Goal: Information Seeking & Learning: Learn about a topic

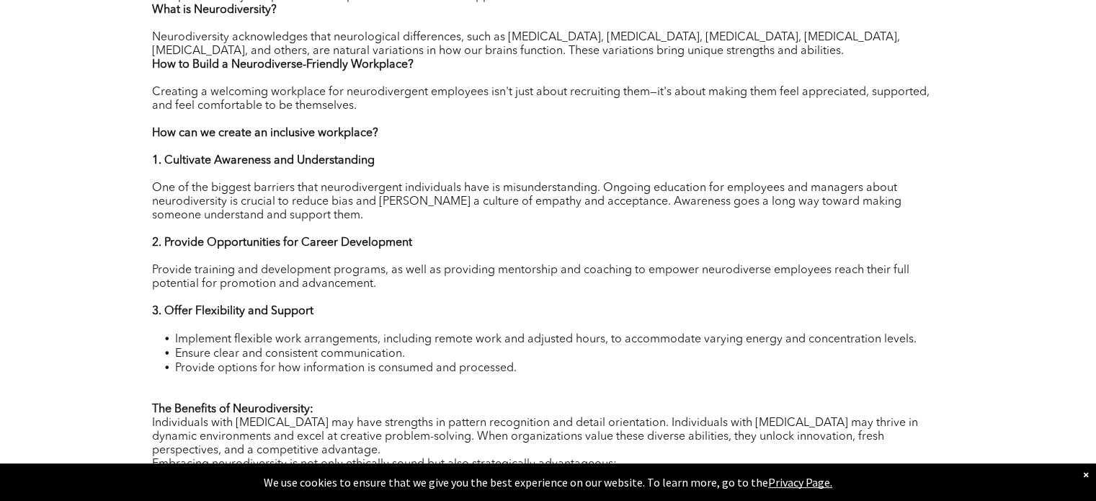
scroll to position [432, 0]
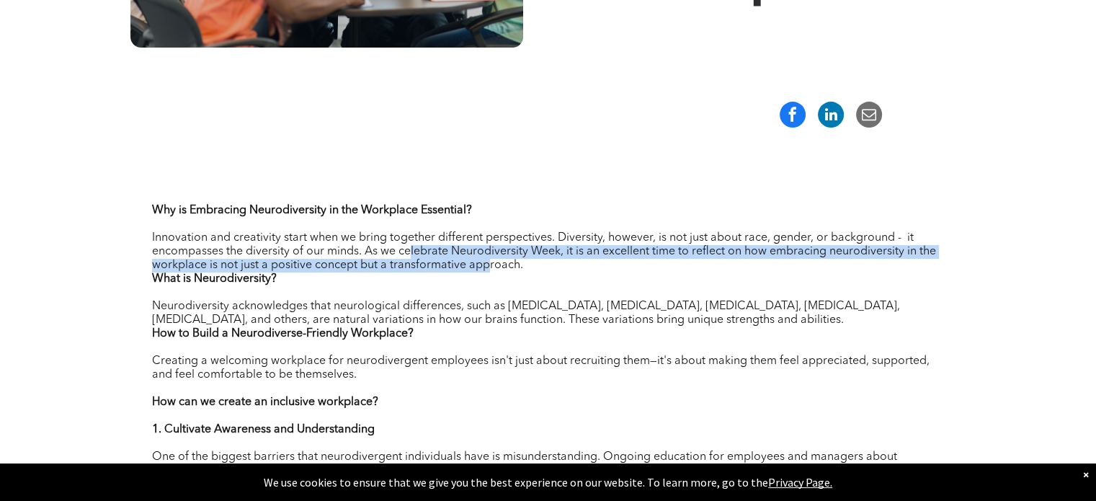
drag, startPoint x: 455, startPoint y: 258, endPoint x: 490, endPoint y: 260, distance: 34.7
click at [490, 260] on span "Innovation and creativity start when we bring together different perspectives. …" at bounding box center [544, 251] width 784 height 39
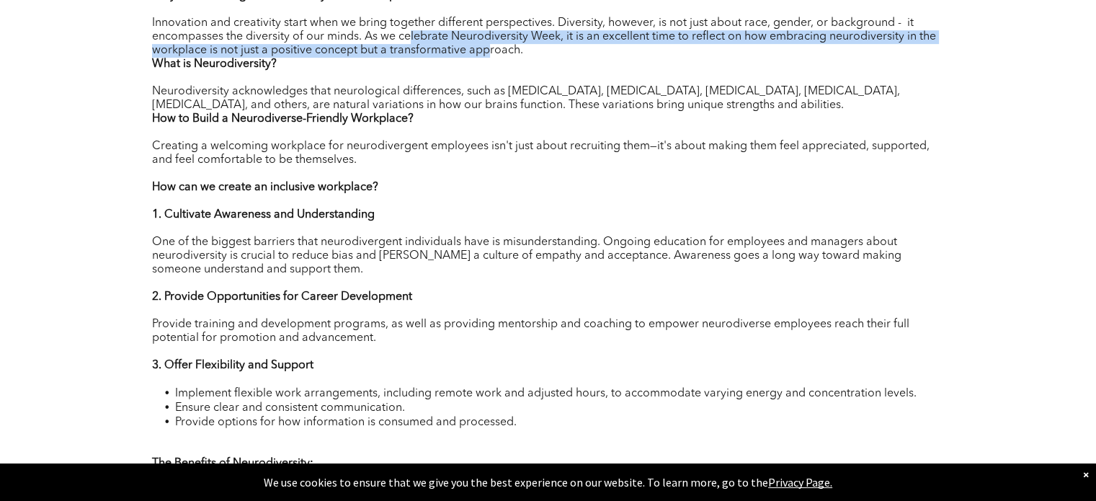
scroll to position [649, 0]
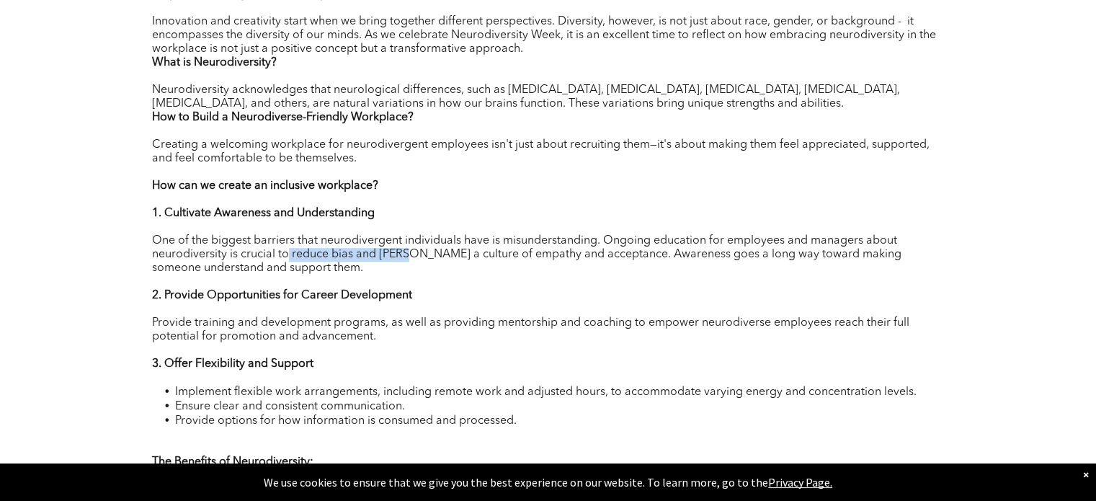
drag, startPoint x: 285, startPoint y: 253, endPoint x: 403, endPoint y: 254, distance: 117.5
click at [403, 254] on span "One of the biggest barriers that neurodivergent individuals have is misundersta…" at bounding box center [526, 254] width 749 height 39
drag, startPoint x: 493, startPoint y: 251, endPoint x: 592, endPoint y: 257, distance: 99.6
click at [496, 251] on span "One of the biggest barriers that neurodivergent individuals have is misundersta…" at bounding box center [526, 254] width 749 height 39
drag, startPoint x: 597, startPoint y: 257, endPoint x: 634, endPoint y: 255, distance: 36.8
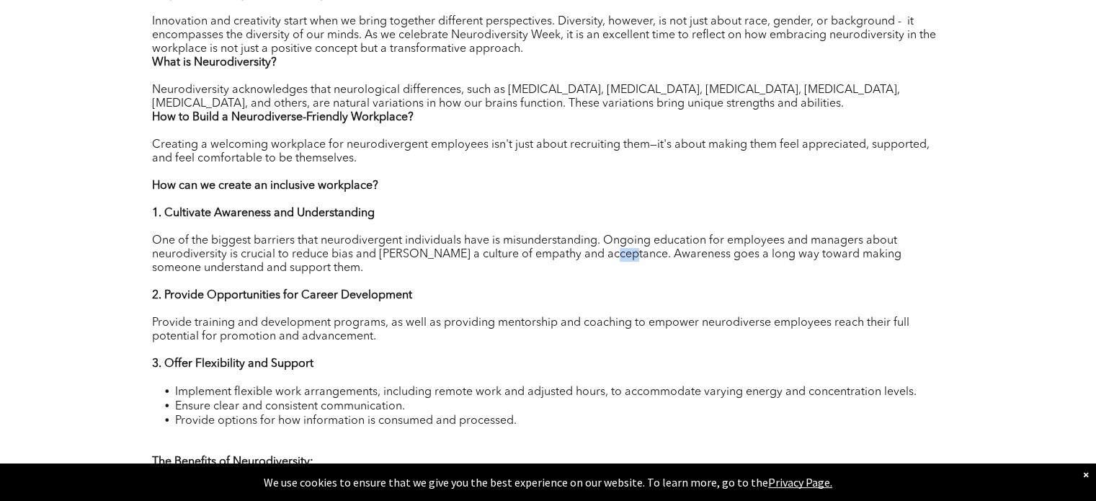
click at [625, 257] on span "One of the biggest barriers that neurodivergent individuals have is misundersta…" at bounding box center [526, 254] width 749 height 39
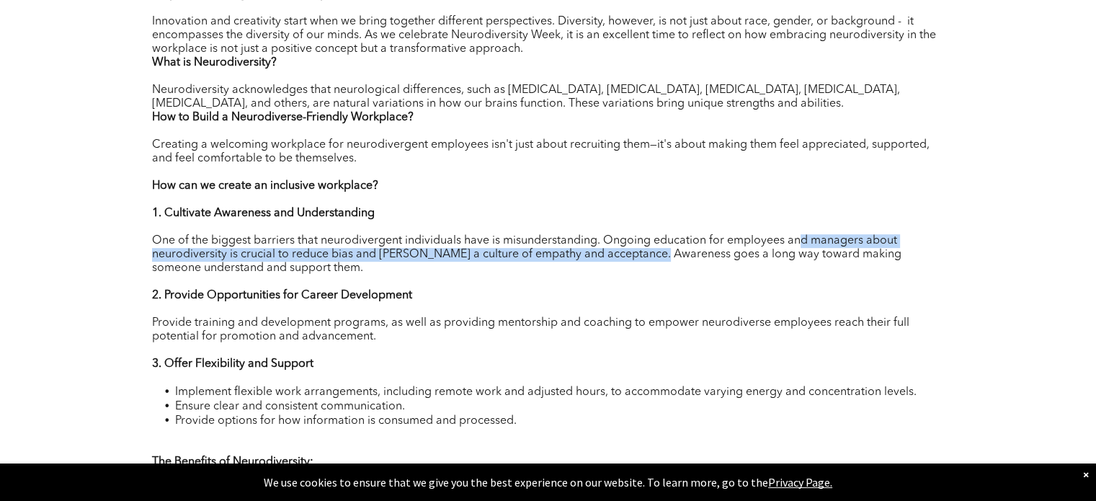
drag, startPoint x: 770, startPoint y: 255, endPoint x: 809, endPoint y: 244, distance: 40.4
click at [807, 245] on span "One of the biggest barriers that neurodivergent individuals have is misundersta…" at bounding box center [526, 254] width 749 height 39
click at [811, 244] on span "One of the biggest barriers that neurodivergent individuals have is misundersta…" at bounding box center [526, 254] width 749 height 39
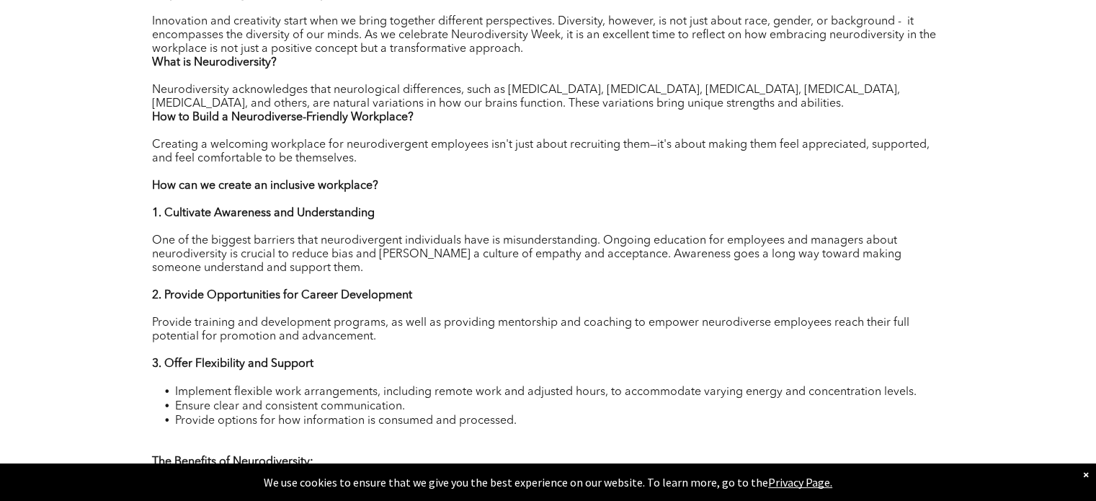
click at [308, 249] on span "One of the biggest barriers that neurodivergent individuals have is misundersta…" at bounding box center [526, 254] width 749 height 39
drag, startPoint x: 301, startPoint y: 252, endPoint x: 404, endPoint y: 254, distance: 102.3
click at [398, 254] on span "One of the biggest barriers that neurodivergent individuals have is misundersta…" at bounding box center [526, 254] width 749 height 39
drag, startPoint x: 473, startPoint y: 254, endPoint x: 708, endPoint y: 258, distance: 234.2
click at [698, 258] on span "One of the biggest barriers that neurodivergent individuals have is misundersta…" at bounding box center [526, 254] width 749 height 39
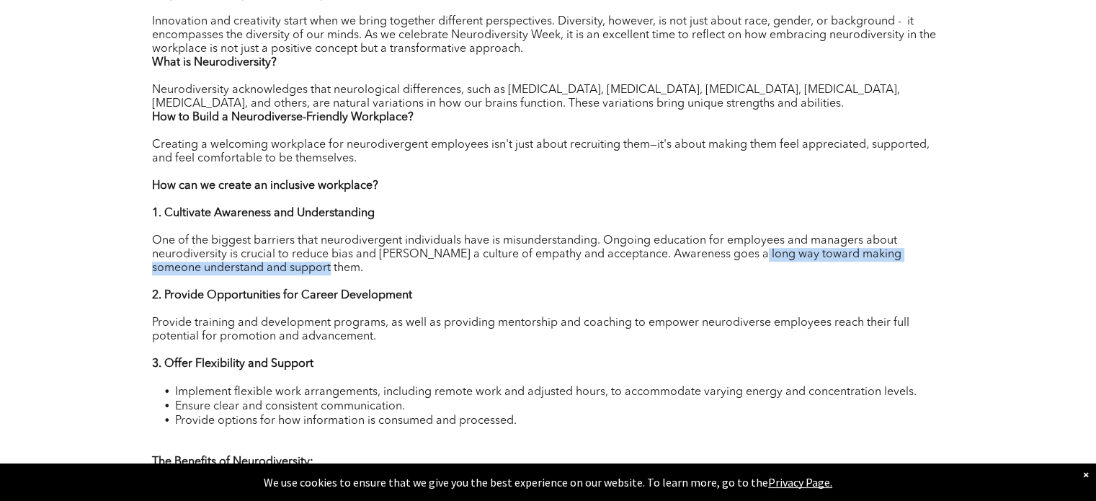
drag, startPoint x: 753, startPoint y: 262, endPoint x: 793, endPoint y: 264, distance: 40.4
click at [788, 264] on p "One of the biggest barriers that neurodivergent individuals have is misundersta…" at bounding box center [548, 254] width 793 height 41
click at [775, 268] on p "One of the biggest barriers that neurodivergent individuals have is misundersta…" at bounding box center [548, 254] width 793 height 41
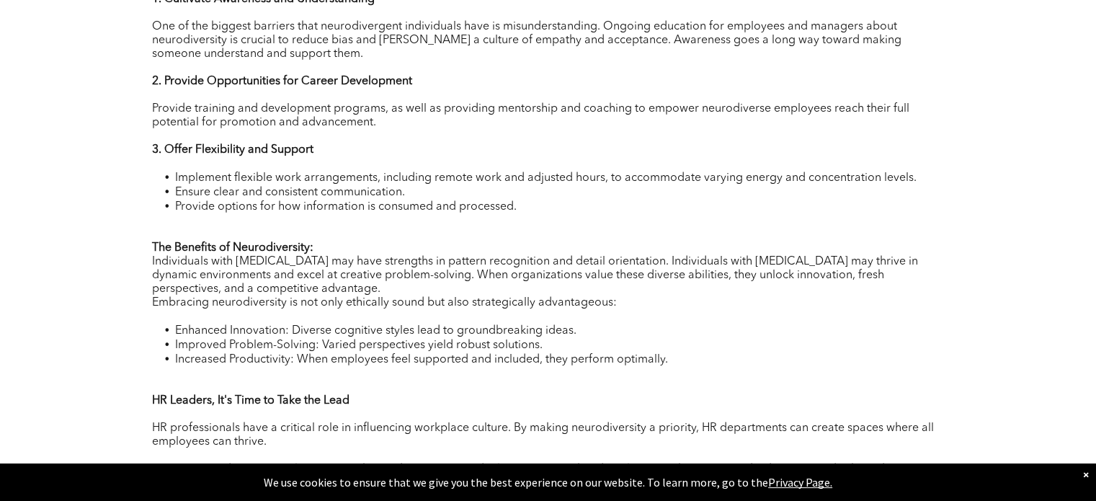
scroll to position [865, 0]
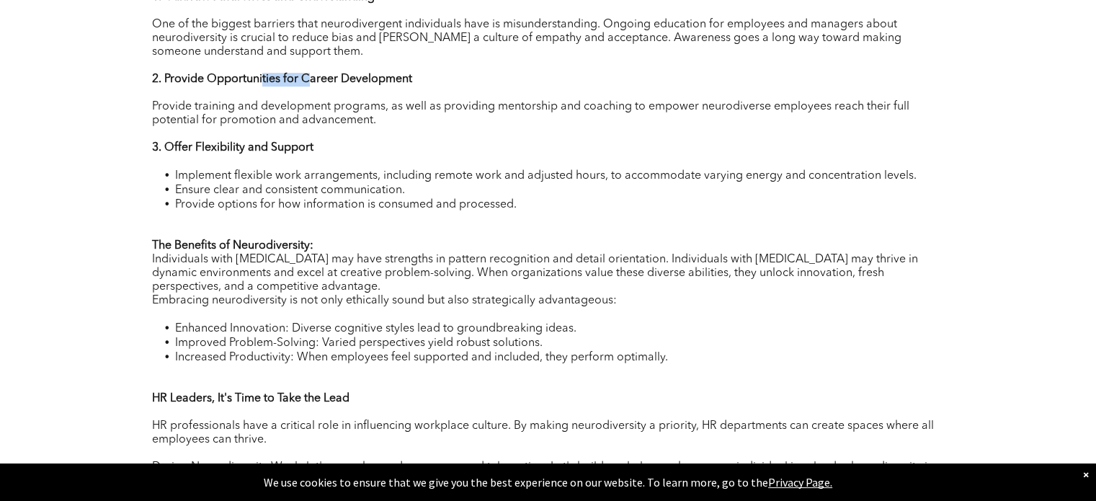
drag, startPoint x: 260, startPoint y: 80, endPoint x: 308, endPoint y: 86, distance: 48.6
click at [306, 85] on strong "2. Provide Opportunities for Career Development" at bounding box center [282, 80] width 260 height 12
drag, startPoint x: 332, startPoint y: 103, endPoint x: 355, endPoint y: 110, distance: 23.3
click at [357, 104] on span "Provide training and development programs, as well as providing mentorship and …" at bounding box center [530, 113] width 757 height 25
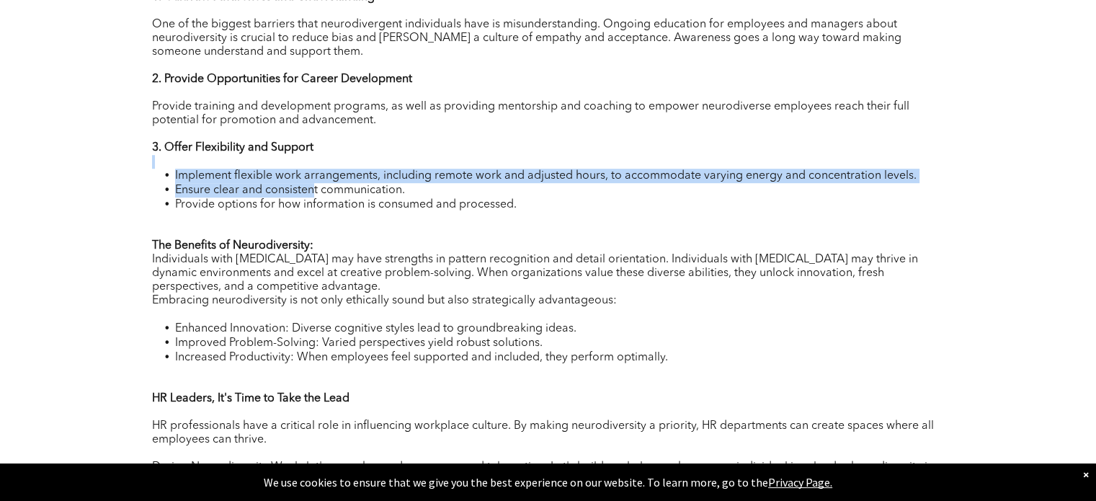
drag, startPoint x: 300, startPoint y: 169, endPoint x: 316, endPoint y: 199, distance: 33.2
click at [314, 195] on div "Why is Embracing Neurodiversity in the Workplace Essential? Innovation and crea…" at bounding box center [548, 138] width 793 height 736
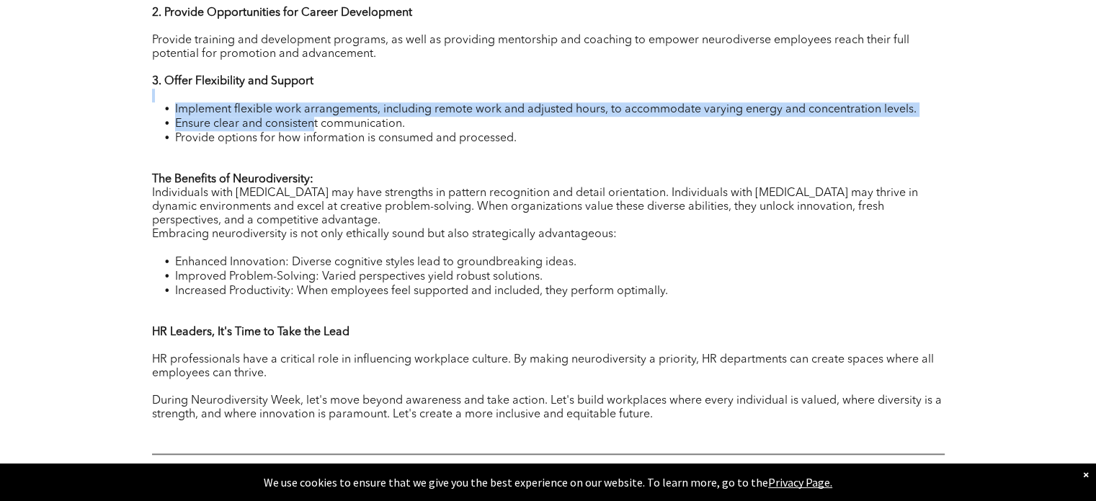
scroll to position [937, 0]
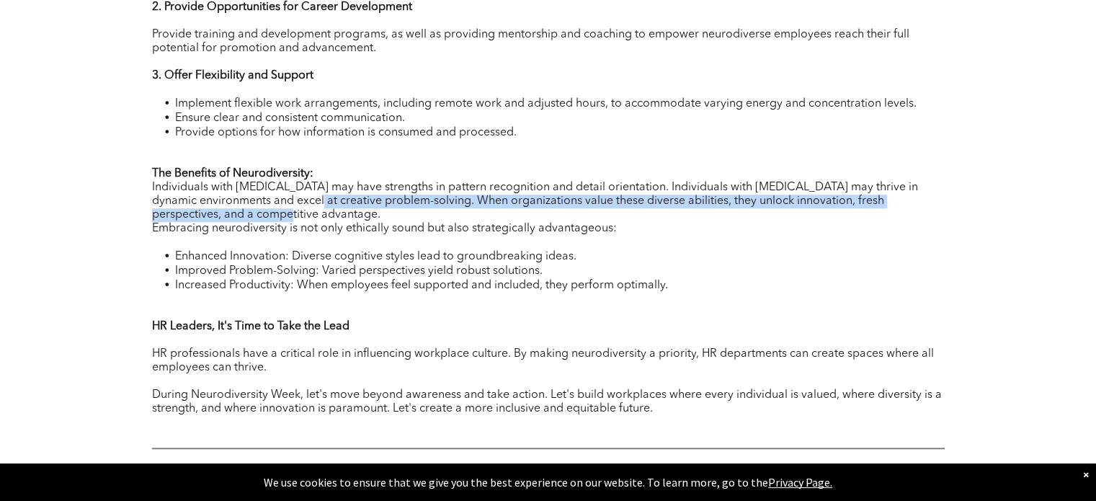
drag, startPoint x: 294, startPoint y: 205, endPoint x: 346, endPoint y: 226, distance: 55.7
click at [326, 217] on p "The Benefits of Neurodiversity: Individuals with [MEDICAL_DATA] may have streng…" at bounding box center [548, 194] width 793 height 55
drag, startPoint x: 466, startPoint y: 254, endPoint x: 551, endPoint y: 270, distance: 85.7
click at [551, 270] on div "Why is Embracing Neurodiversity in the Workplace Essential? Innovation and crea…" at bounding box center [548, 66] width 793 height 736
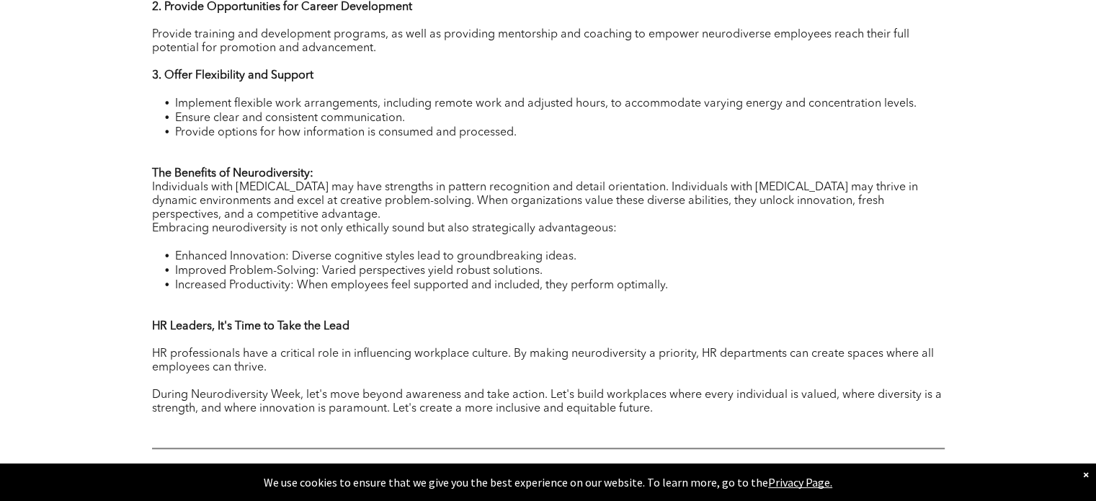
click at [484, 282] on span "Increased Productivity: When employees feel supported and included, they perfor…" at bounding box center [421, 286] width 493 height 12
drag, startPoint x: 672, startPoint y: 293, endPoint x: 150, endPoint y: 253, distance: 523.9
click at [150, 253] on div "Why is Embracing Neurodiversity in the Workplace Essential? Innovation and crea…" at bounding box center [548, 175] width 865 height 1054
copy ul "Enhanced Innovation: Diverse cognitive styles lead to groundbreaking ideas. Imp…"
